Goal: Information Seeking & Learning: Learn about a topic

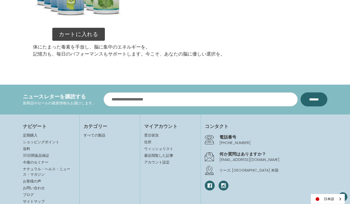
scroll to position [753, 0]
click at [33, 163] on link "今後のセミナー" at bounding box center [35, 162] width 25 height 5
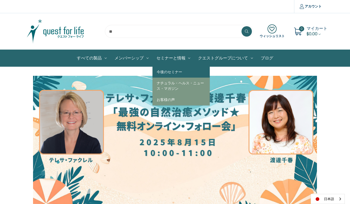
click at [176, 70] on link "今後のセミナー" at bounding box center [180, 72] width 57 height 11
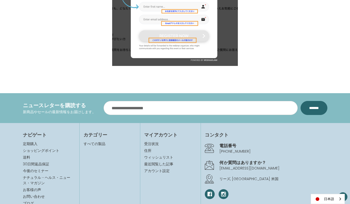
scroll to position [579, 0]
